Goal: Submit feedback/report problem

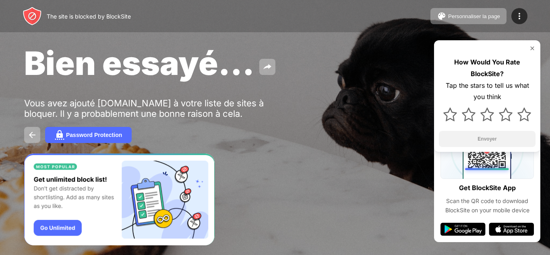
drag, startPoint x: 0, startPoint y: 0, endPoint x: 295, endPoint y: 126, distance: 321.1
click at [295, 126] on div "Bien essayé... Vous avez ajouté [DOMAIN_NAME] à votre liste de sites à bloquer.…" at bounding box center [275, 93] width 550 height 187
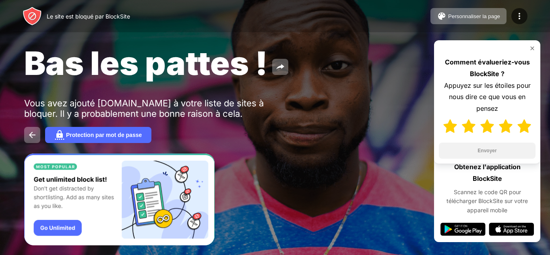
click at [520, 127] on img at bounding box center [525, 126] width 14 height 14
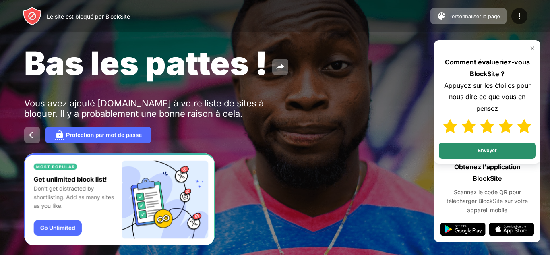
click at [492, 148] on font "Envoyer" at bounding box center [487, 151] width 19 height 6
